Goal: Task Accomplishment & Management: Use online tool/utility

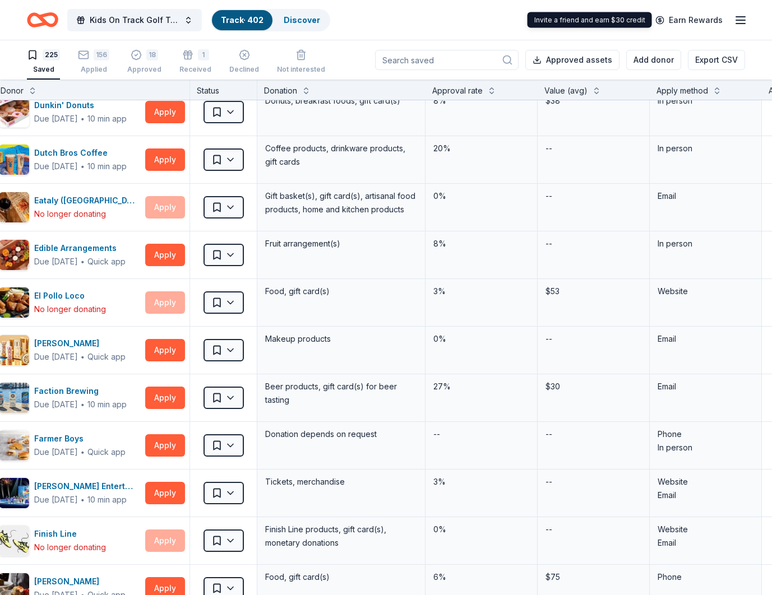
scroll to position [2415, 33]
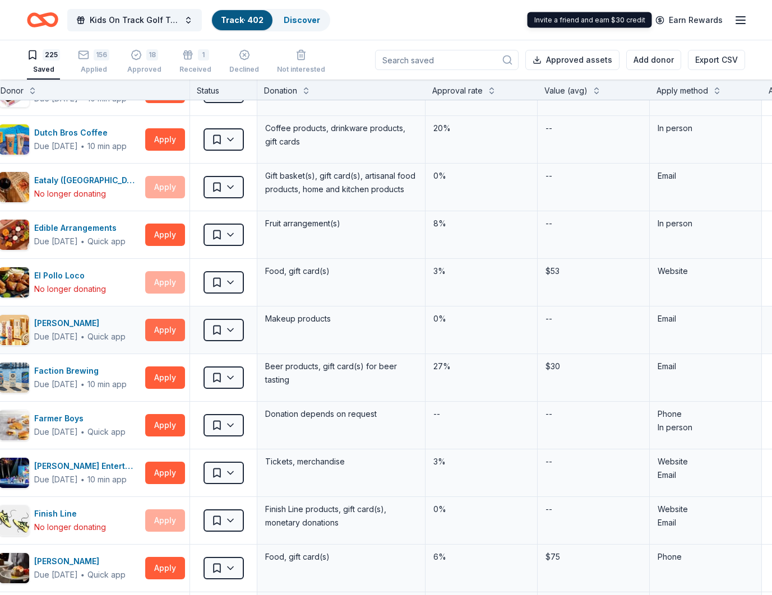
click at [173, 331] on button "Apply" at bounding box center [165, 330] width 40 height 22
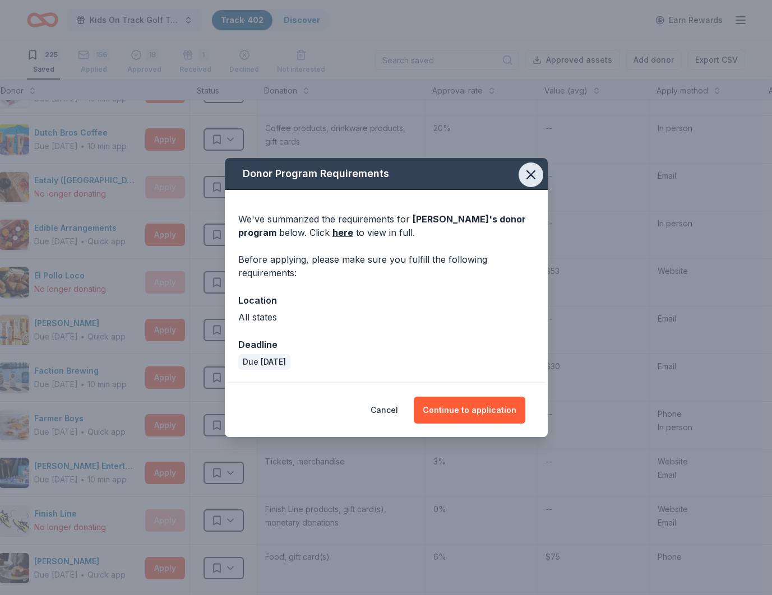
click at [536, 176] on icon "button" at bounding box center [531, 175] width 16 height 16
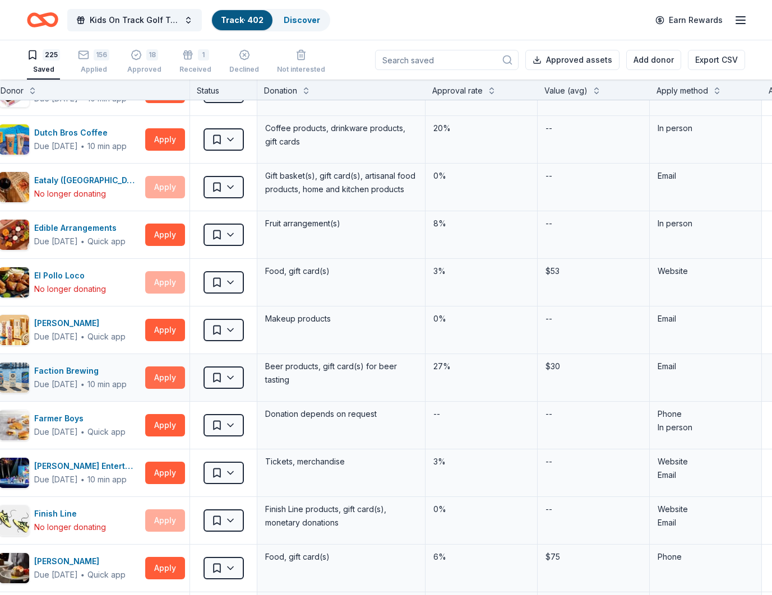
click at [171, 373] on button "Apply" at bounding box center [165, 378] width 40 height 22
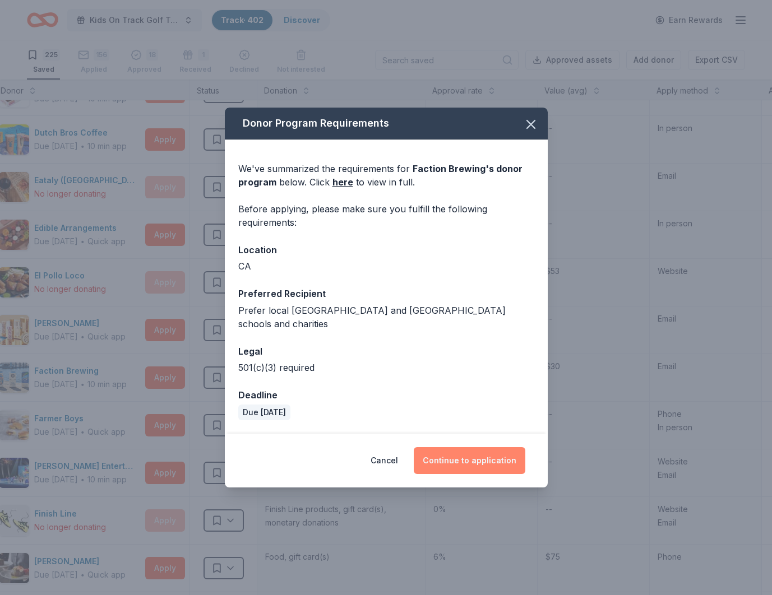
click at [475, 454] on button "Continue to application" at bounding box center [470, 460] width 112 height 27
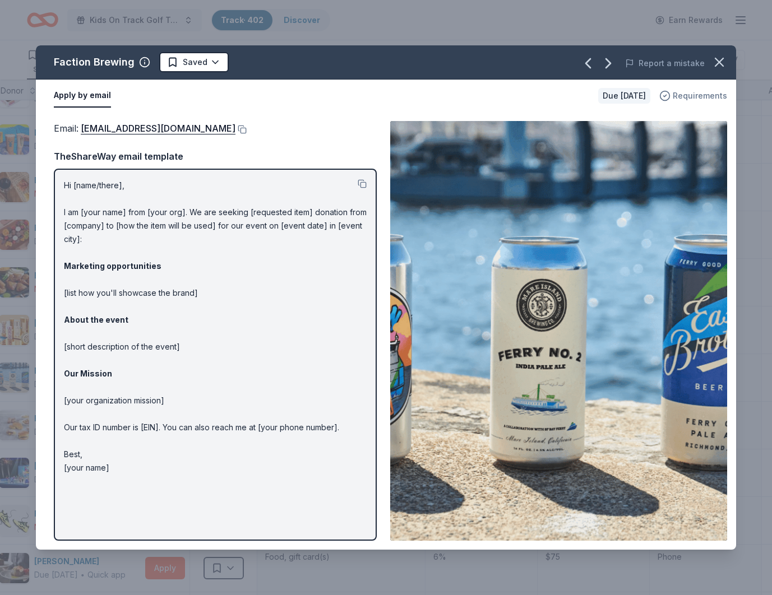
click at [704, 95] on span "Requirements" at bounding box center [700, 95] width 54 height 13
click at [526, 324] on img at bounding box center [558, 331] width 337 height 420
click at [716, 61] on icon "button" at bounding box center [719, 62] width 16 height 16
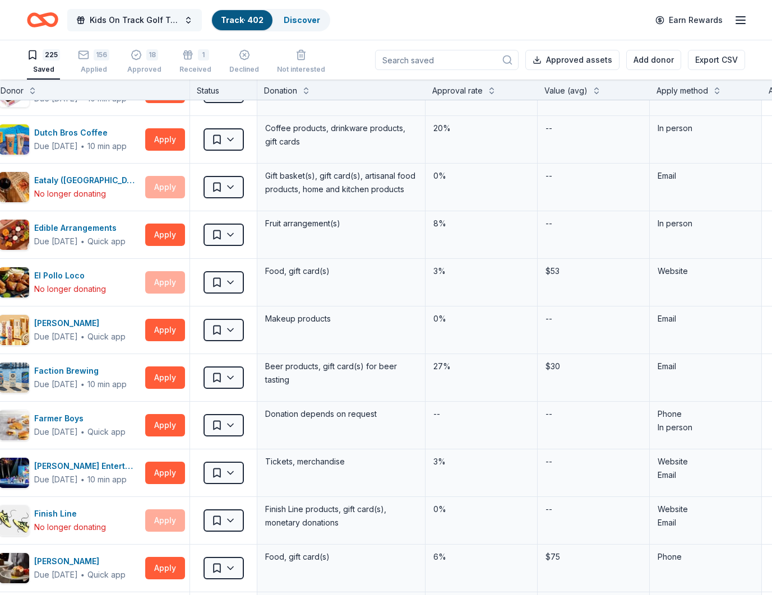
click at [151, 19] on span "Kids On Track Golf Tournament 2025" at bounding box center [135, 19] width 90 height 13
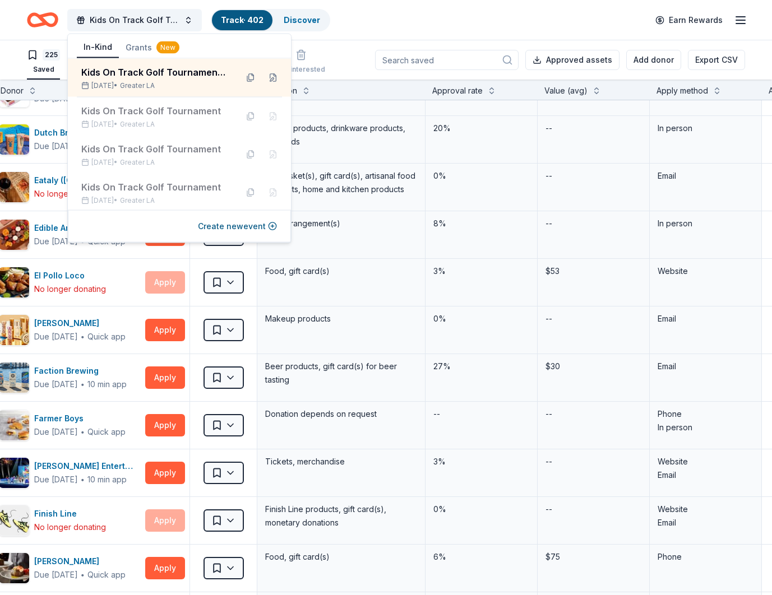
click at [468, 19] on div "Kids On Track Golf Tournament 2025 Track · 402 Discover Earn Rewards" at bounding box center [386, 20] width 718 height 26
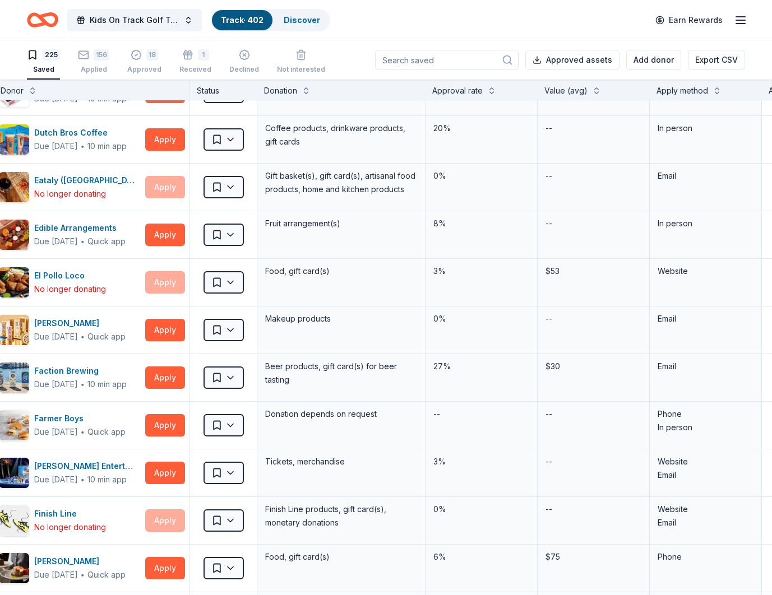
click at [464, 62] on input at bounding box center [447, 60] width 144 height 20
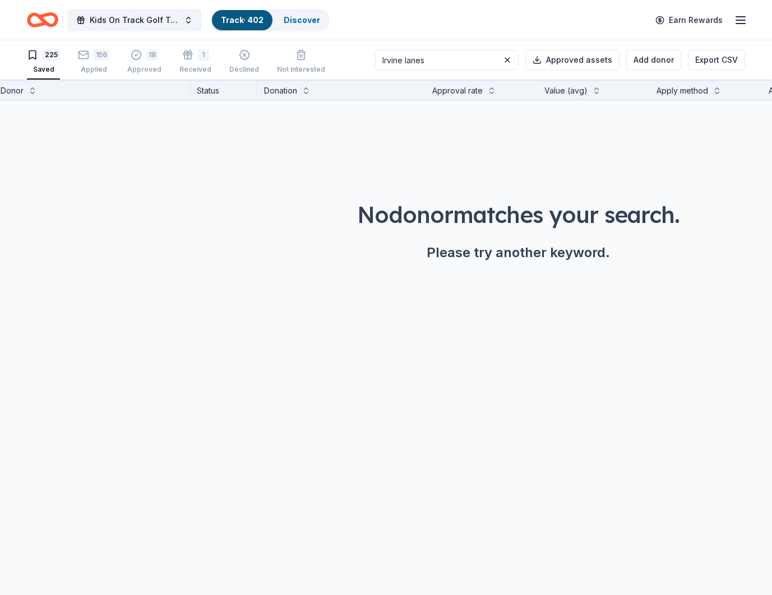
type input "Irvine lanes"
click at [512, 57] on button at bounding box center [507, 59] width 13 height 13
